Goal: Task Accomplishment & Management: Complete application form

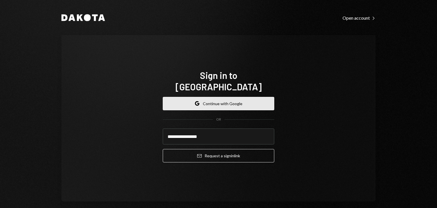
click at [227, 97] on button "Google Continue with Google" at bounding box center [219, 103] width 112 height 13
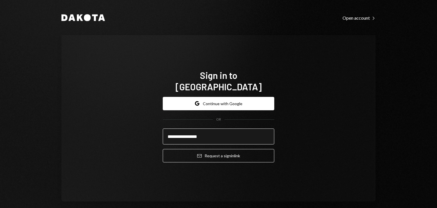
click at [215, 129] on input "**********" at bounding box center [219, 136] width 112 height 16
type input "*"
